Goal: Task Accomplishment & Management: Use online tool/utility

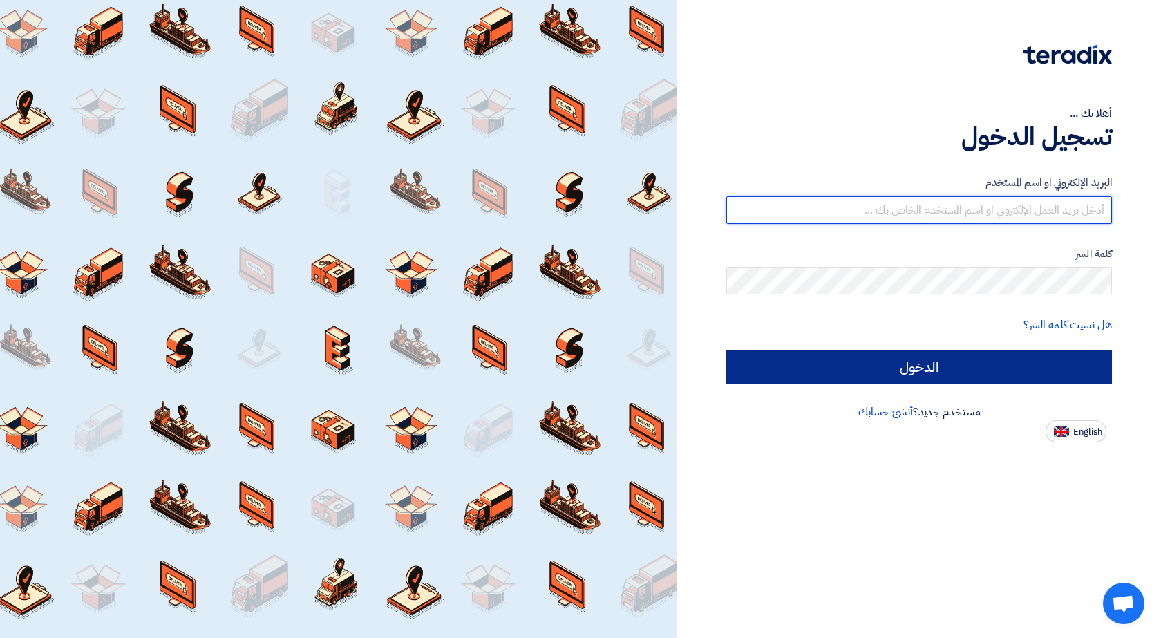
type input "[EMAIL_ADDRESS][DOMAIN_NAME]"
click at [964, 369] on input "الدخول" at bounding box center [919, 367] width 386 height 35
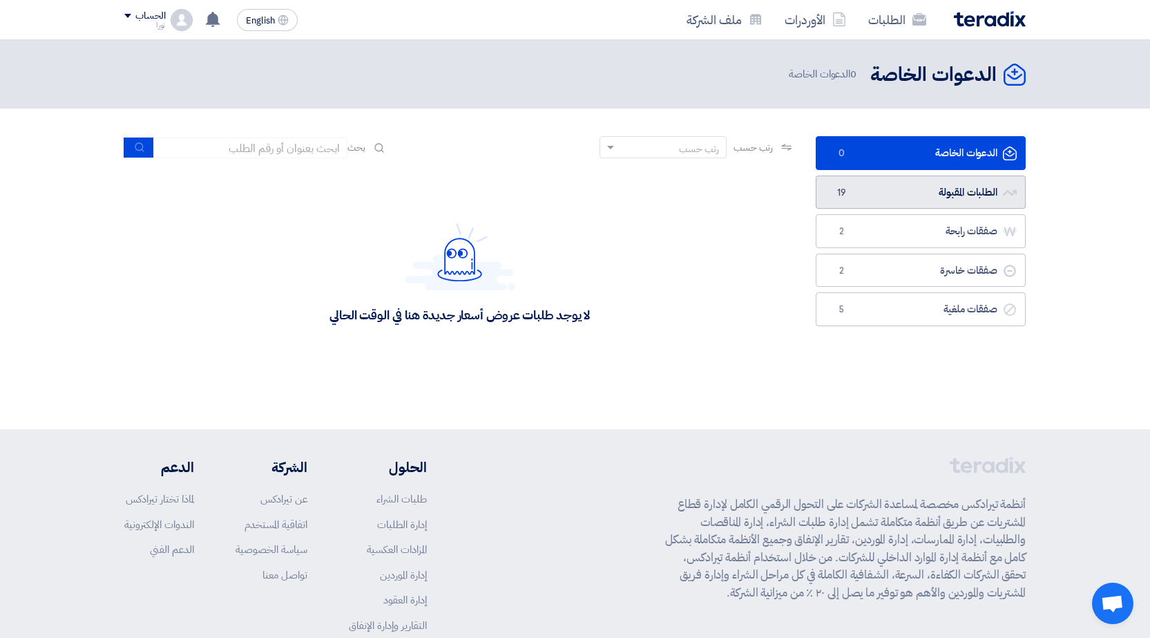
click at [947, 193] on link "الطلبات المقبولة الطلبات المقبولة 19" at bounding box center [921, 192] width 210 height 34
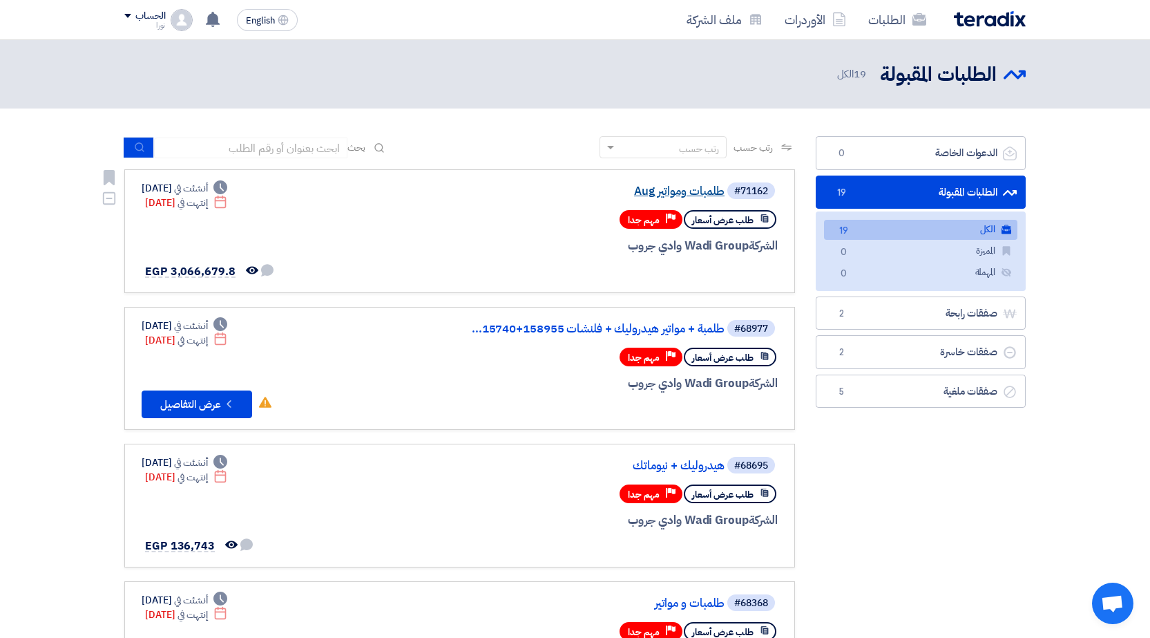
click at [698, 192] on link "طلمبات ومواتير Aug" at bounding box center [586, 191] width 276 height 12
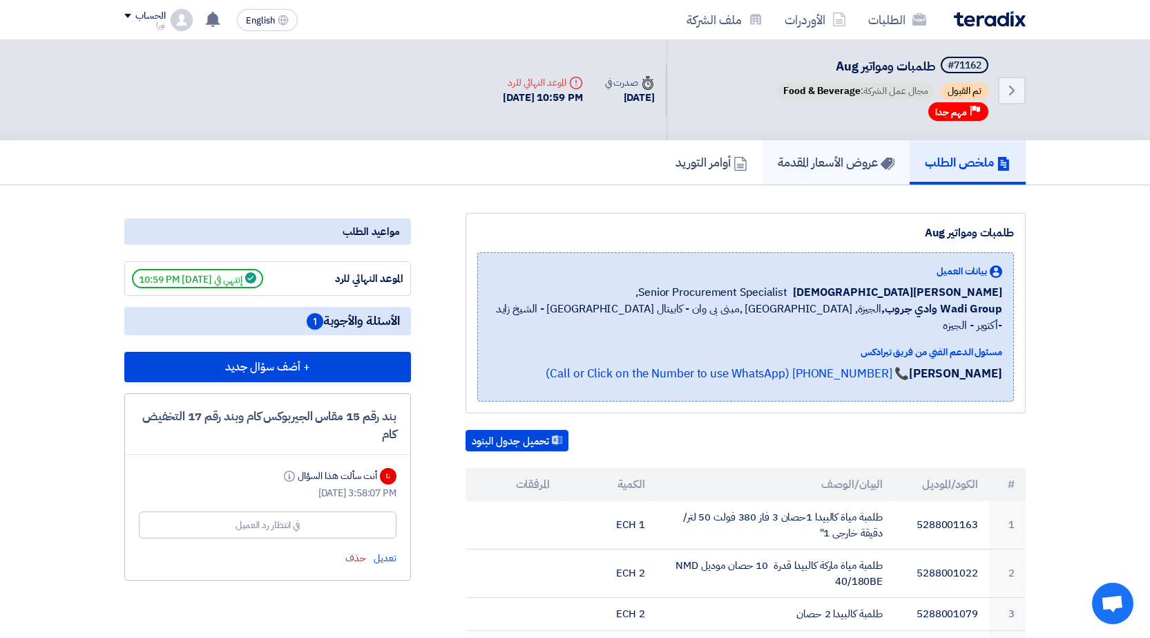
click at [846, 164] on h5 "عروض الأسعار المقدمة" at bounding box center [836, 162] width 117 height 16
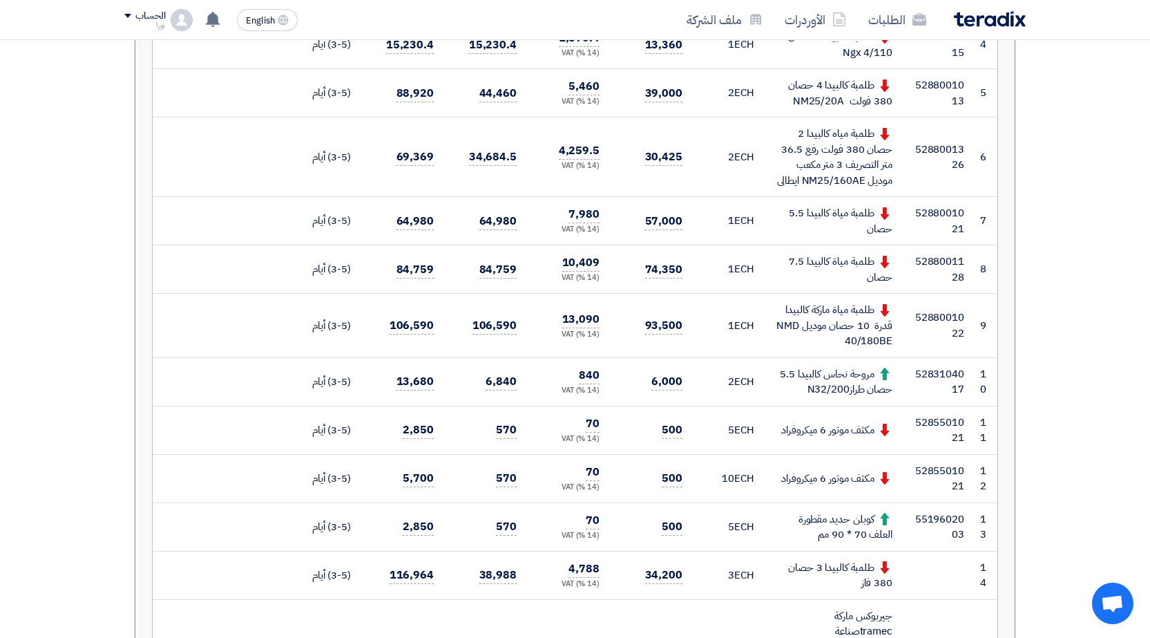
scroll to position [622, 0]
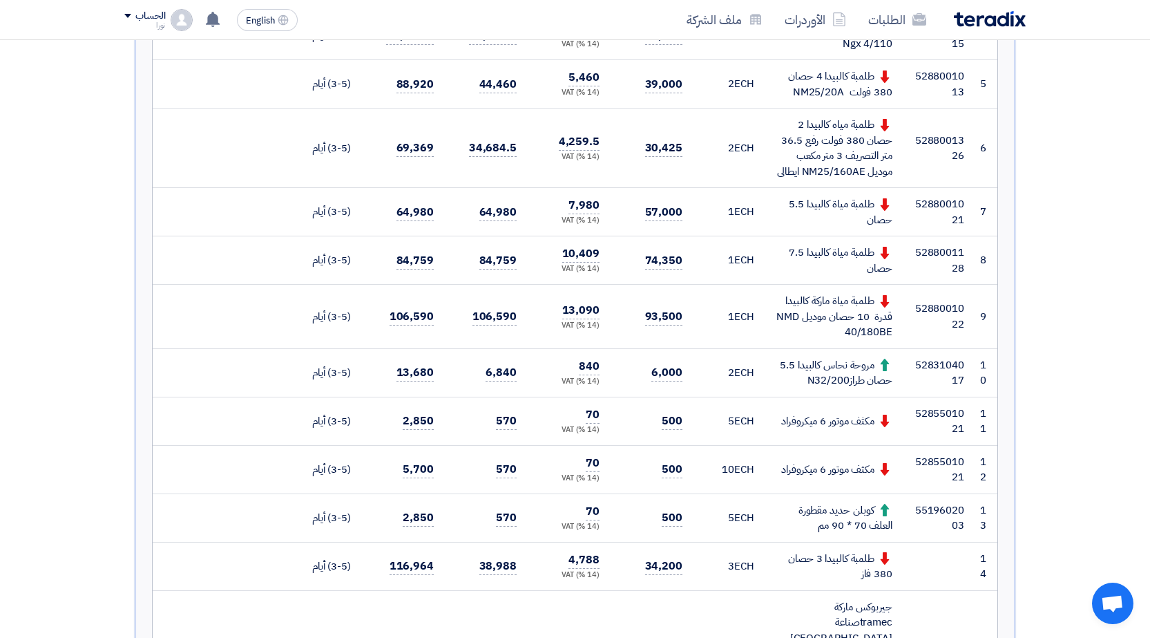
drag, startPoint x: 1160, startPoint y: 464, endPoint x: 839, endPoint y: 318, distance: 353.1
click at [839, 318] on div "طلمبة مياة ماركة كالبيدا قدرة 10 حصان موديل NMD 40/180BE" at bounding box center [835, 316] width 116 height 47
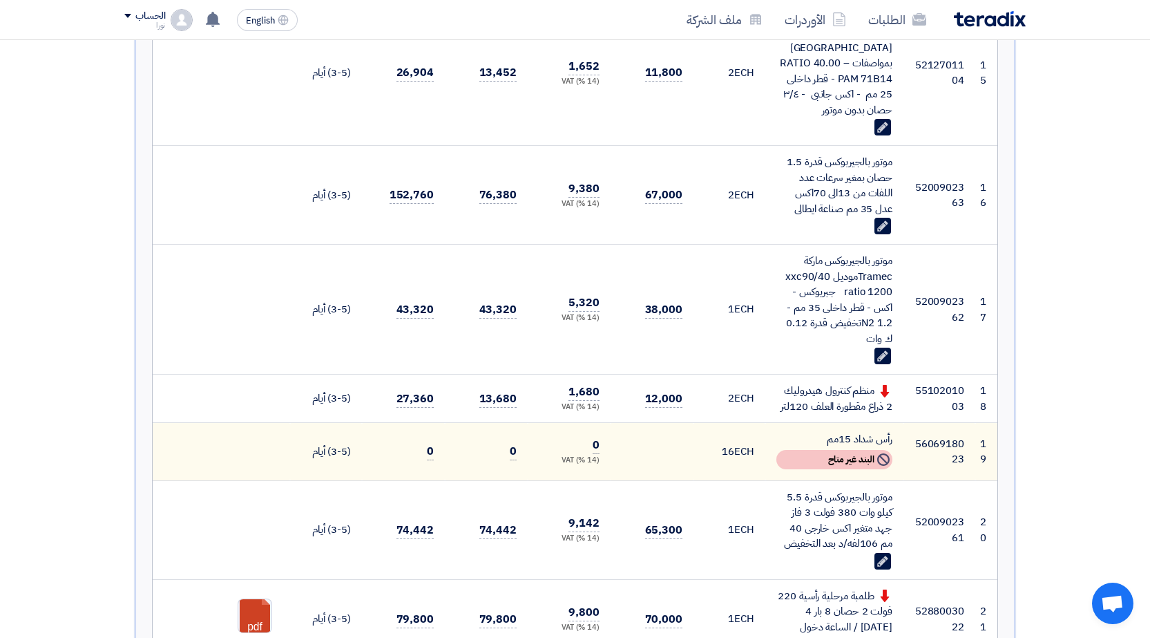
scroll to position [1244, 0]
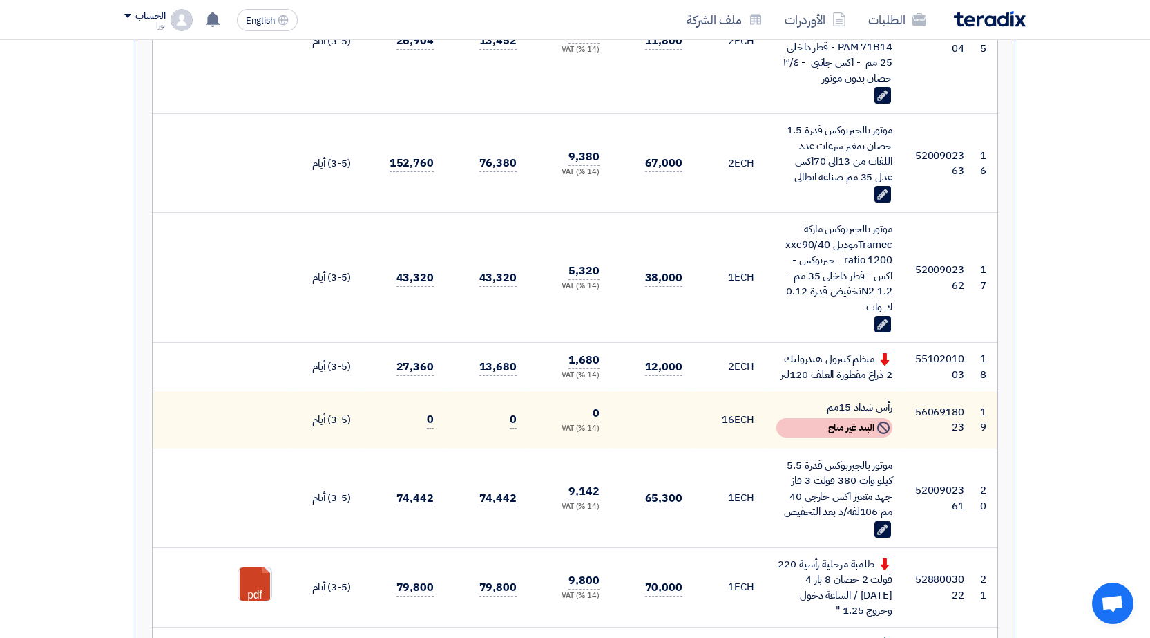
drag, startPoint x: 878, startPoint y: 273, endPoint x: 898, endPoint y: 273, distance: 20.0
click at [898, 273] on td "موتور بالجيربوكس ماركة Tramecموديل xxc90/40 ratio 1200 جبريوكس - اكس - قطر داخل…" at bounding box center [834, 278] width 138 height 130
click at [882, 278] on div "موتور بالجيربوكس ماركة Tramecموديل xxc90/40 ratio 1200 جبريوكس - اكس - قطر داخل…" at bounding box center [835, 267] width 116 height 93
click at [864, 260] on div "موتور بالجيربوكس ماركة Tramecموديل xxc90/40 ratio 1200 جبريوكس - اكس - قطر داخل…" at bounding box center [835, 267] width 116 height 93
drag, startPoint x: 869, startPoint y: 246, endPoint x: 894, endPoint y: 246, distance: 24.9
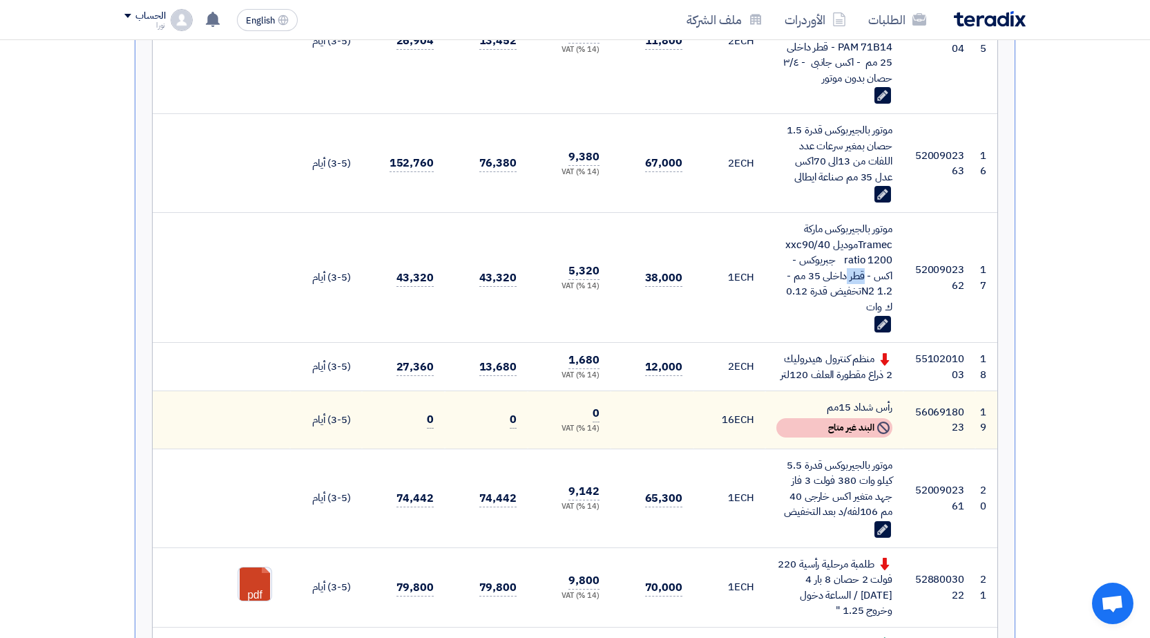
click at [894, 246] on td "موتور بالجيربوكس ماركة Tramecموديل xxc90/40 ratio 1200 جبريوكس - اكس - قطر داخل…" at bounding box center [834, 278] width 138 height 130
click at [882, 247] on div "موتور بالجيربوكس ماركة Tramecموديل xxc90/40 ratio 1200 جبريوكس - اكس - قطر داخل…" at bounding box center [835, 267] width 116 height 93
drag, startPoint x: 873, startPoint y: 245, endPoint x: 886, endPoint y: 245, distance: 13.8
click at [886, 245] on div "موتور بالجيربوكس ماركة Tramecموديل xxc90/40 ratio 1200 جبريوكس - اكس - قطر داخل…" at bounding box center [835, 267] width 116 height 93
click at [882, 252] on div "موتور بالجيربوكس ماركة Tramecموديل xxc90/40 ratio 1200 جبريوكس - اكس - قطر داخل…" at bounding box center [835, 267] width 116 height 93
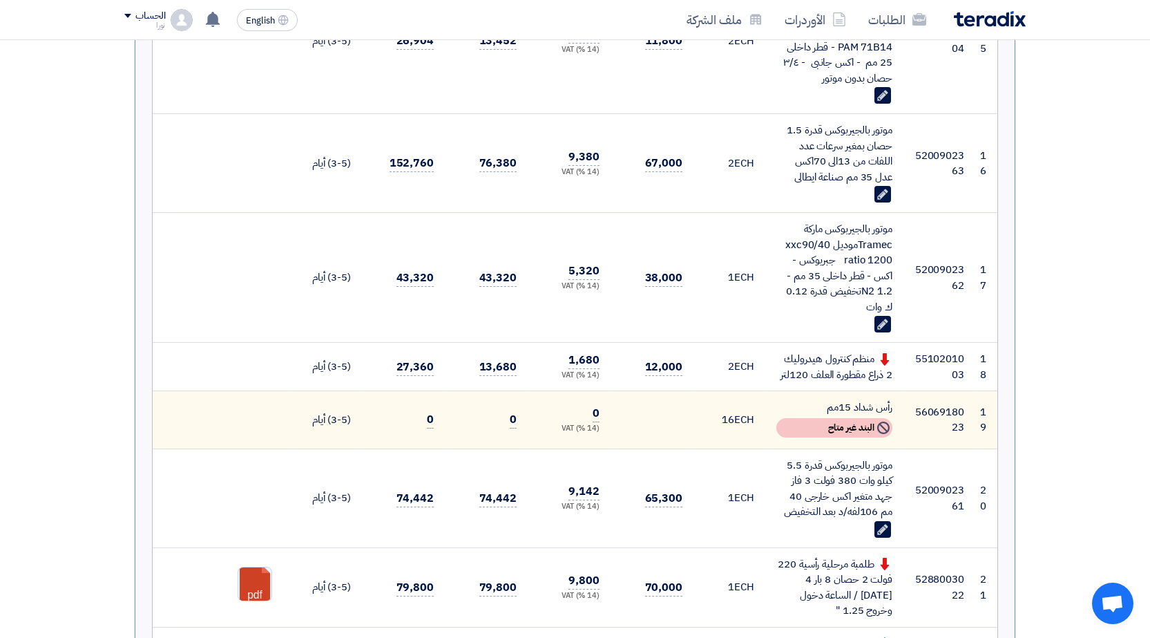
click at [828, 265] on div "موتور بالجيربوكس ماركة Tramecموديل xxc90/40 ratio 1200 جبريوكس - اكس - قطر داخل…" at bounding box center [835, 267] width 116 height 93
click at [799, 275] on div "موتور بالجيربوكس ماركة Tramecموديل xxc90/40 ratio 1200 جبريوكس - اكس - قطر داخل…" at bounding box center [835, 267] width 116 height 93
drag, startPoint x: 787, startPoint y: 276, endPoint x: 806, endPoint y: 270, distance: 19.5
click at [806, 270] on div "موتور بالجيربوكس ماركة Tramecموديل xxc90/40 ratio 1200 جبريوكس - اكس - قطر داخل…" at bounding box center [835, 267] width 116 height 93
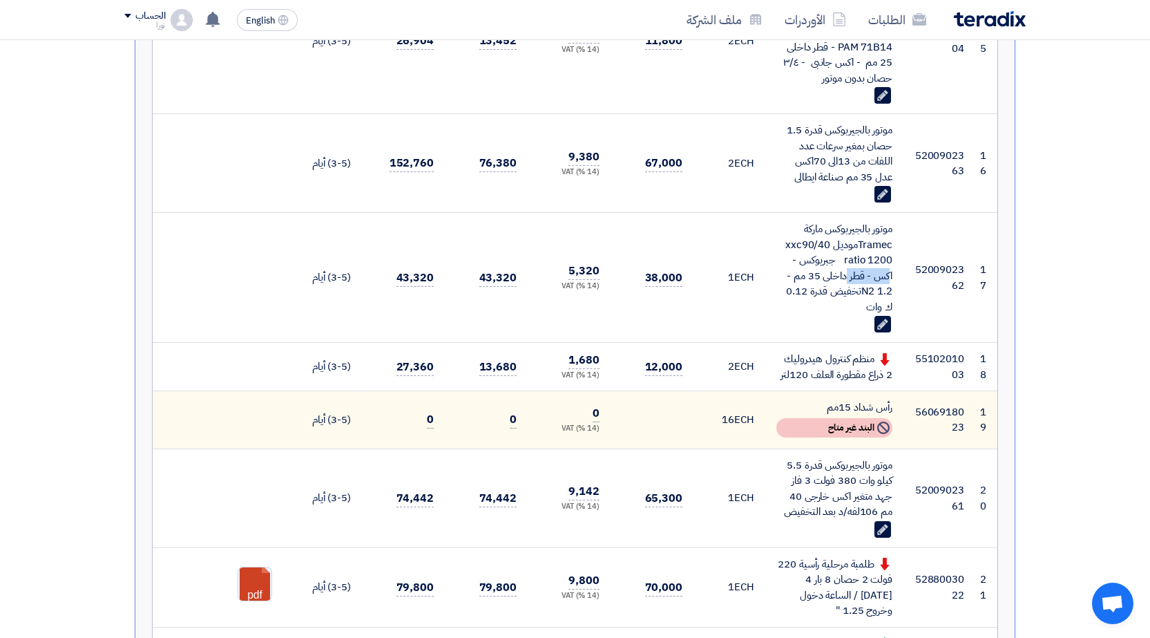
drag, startPoint x: 847, startPoint y: 247, endPoint x: 895, endPoint y: 249, distance: 47.8
click at [895, 249] on td "موتور بالجيربوكس ماركة Tramecموديل xxc90/40 ratio 1200 جبريوكس - اكس - قطر داخل…" at bounding box center [834, 278] width 138 height 130
click at [886, 248] on div "موتور بالجيربوكس ماركة Tramecموديل xxc90/40 ratio 1200 جبريوكس - اكس - قطر داخل…" at bounding box center [835, 267] width 116 height 93
drag, startPoint x: 844, startPoint y: 248, endPoint x: 898, endPoint y: 245, distance: 54.7
click at [898, 245] on td "موتور بالجيربوكس ماركة Tramecموديل xxc90/40 ratio 1200 جبريوكس - اكس - قطر داخل…" at bounding box center [834, 278] width 138 height 130
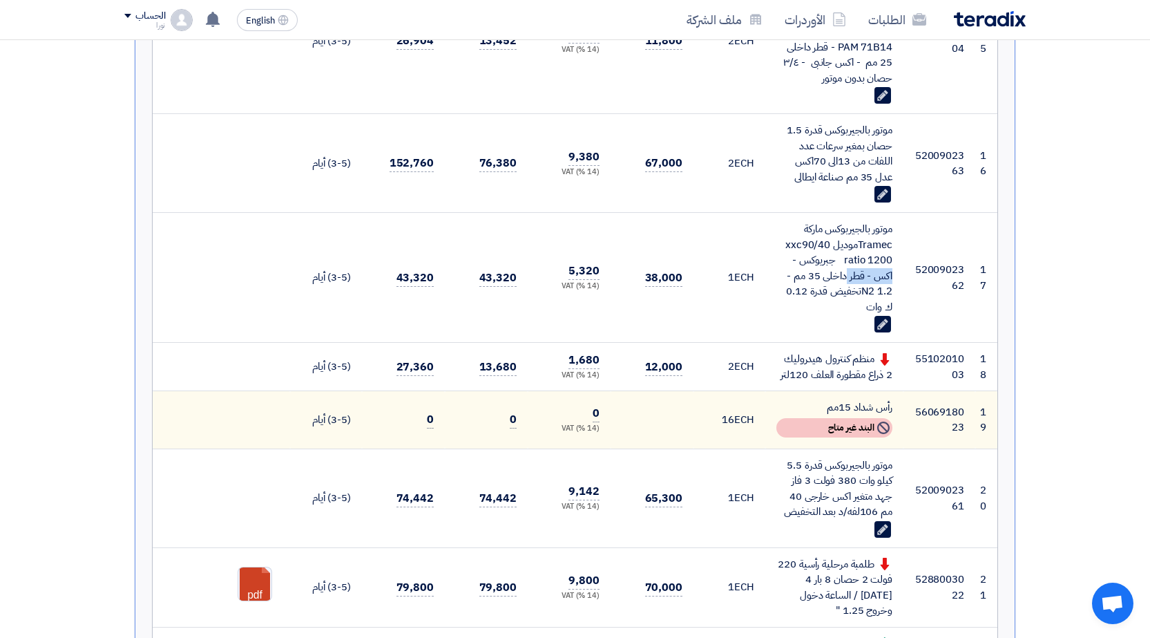
click at [879, 245] on div "موتور بالجيربوكس ماركة Tramecموديل xxc90/40 ratio 1200 جبريوكس - اكس - قطر داخل…" at bounding box center [835, 267] width 116 height 93
drag, startPoint x: 846, startPoint y: 248, endPoint x: 909, endPoint y: 247, distance: 62.9
click at [909, 247] on tr "17 5200902362 موتور بالجيربوكس ماركة Tramecموديل xxc90/40 ratio 1200 جبريوكس - …" at bounding box center [575, 278] width 845 height 130
click at [898, 252] on td "موتور بالجيربوكس ماركة Tramecموديل xxc90/40 ratio 1200 جبريوكس - اكس - قطر داخل…" at bounding box center [834, 278] width 138 height 130
drag, startPoint x: 848, startPoint y: 247, endPoint x: 891, endPoint y: 247, distance: 42.8
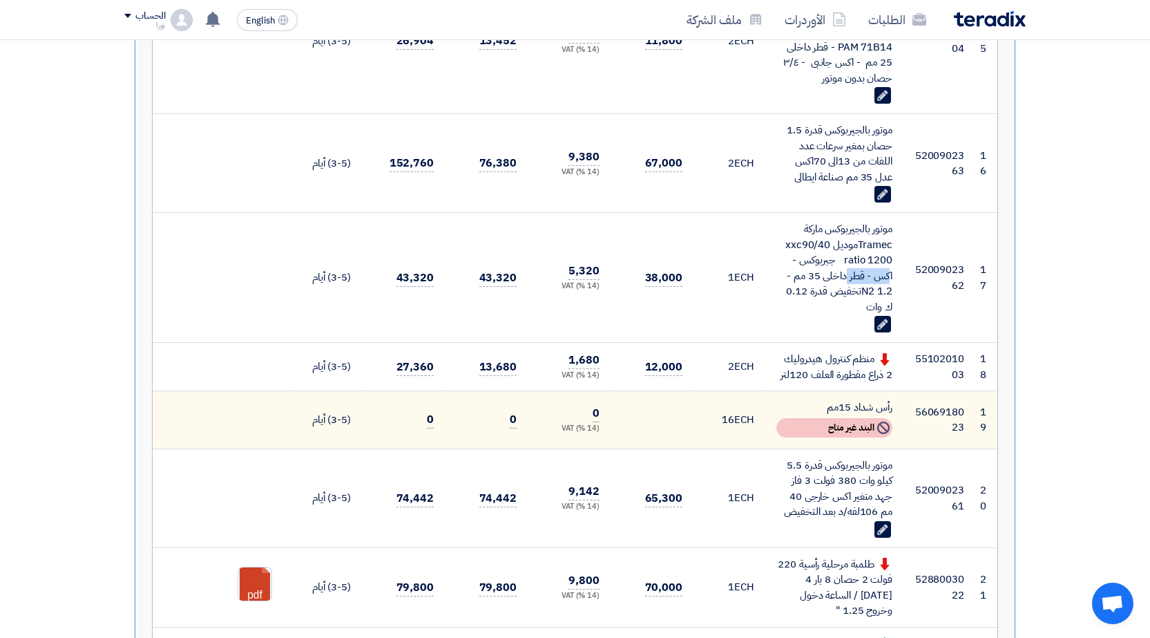
click at [891, 247] on div "موتور بالجيربوكس ماركة Tramecموديل xxc90/40 ratio 1200 جبريوكس - اكس - قطر داخل…" at bounding box center [835, 267] width 116 height 93
click at [859, 252] on div "موتور بالجيربوكس ماركة Tramecموديل xxc90/40 ratio 1200 جبريوكس - اكس - قطر داخل…" at bounding box center [835, 267] width 116 height 93
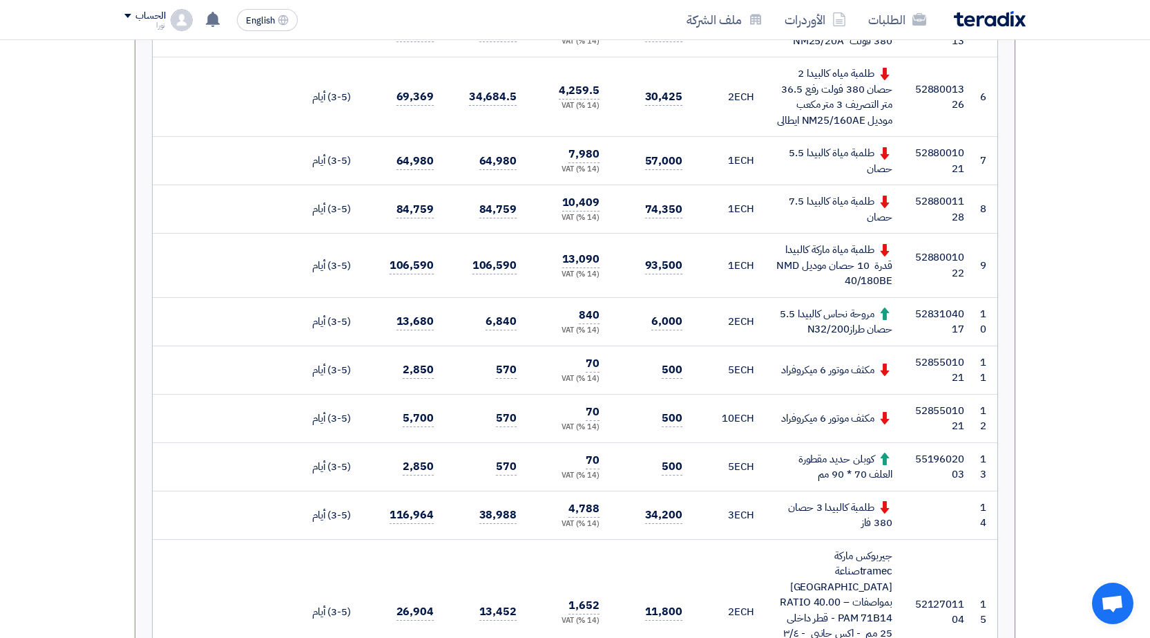
scroll to position [691, 0]
